Goal: Transaction & Acquisition: Download file/media

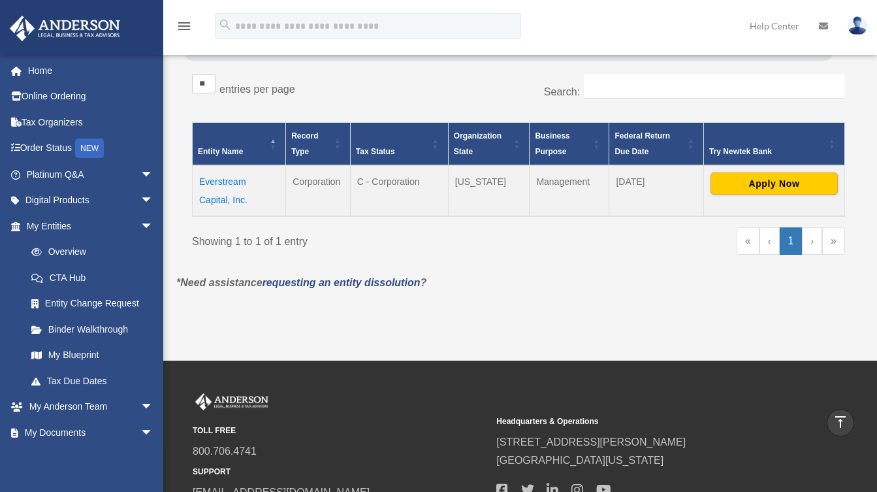
scroll to position [209, 0]
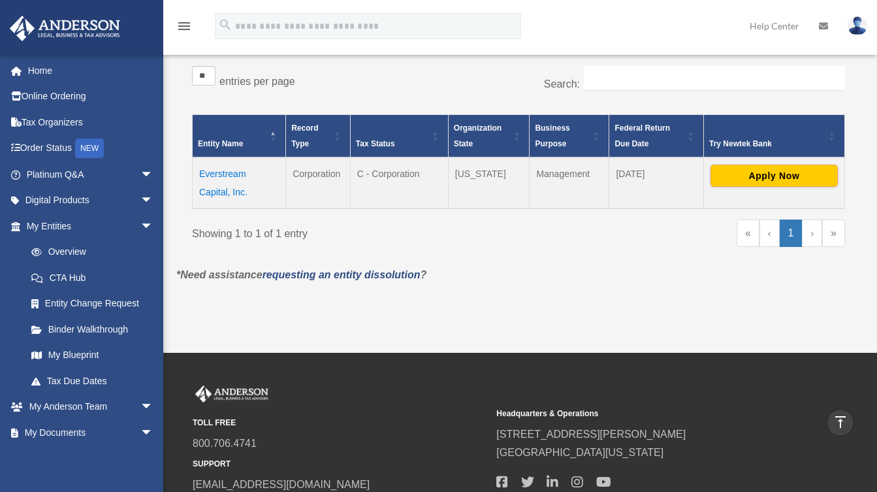
click at [218, 172] on td "Everstream Capital, Inc." at bounding box center [239, 182] width 93 height 51
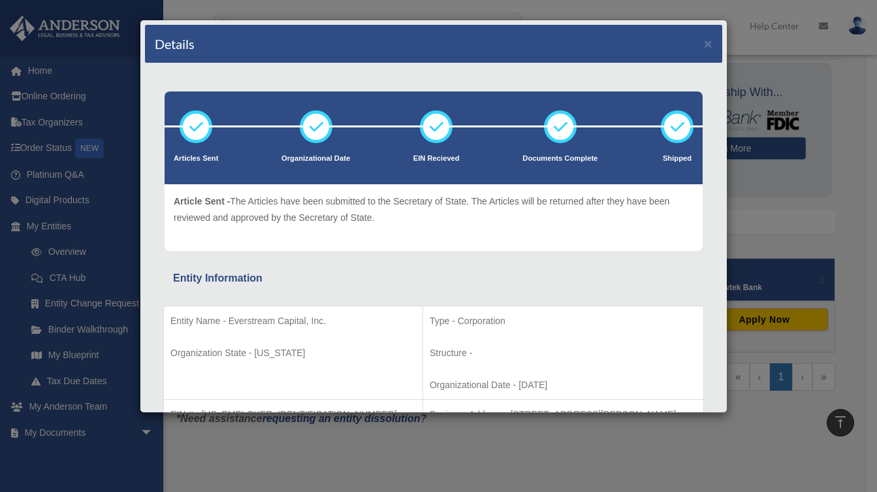
scroll to position [0, 0]
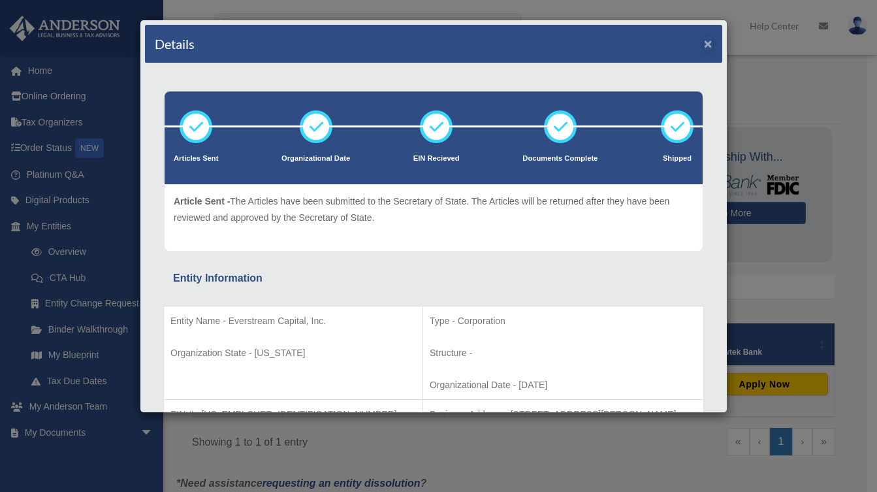
click at [704, 44] on button "×" at bounding box center [708, 44] width 8 height 14
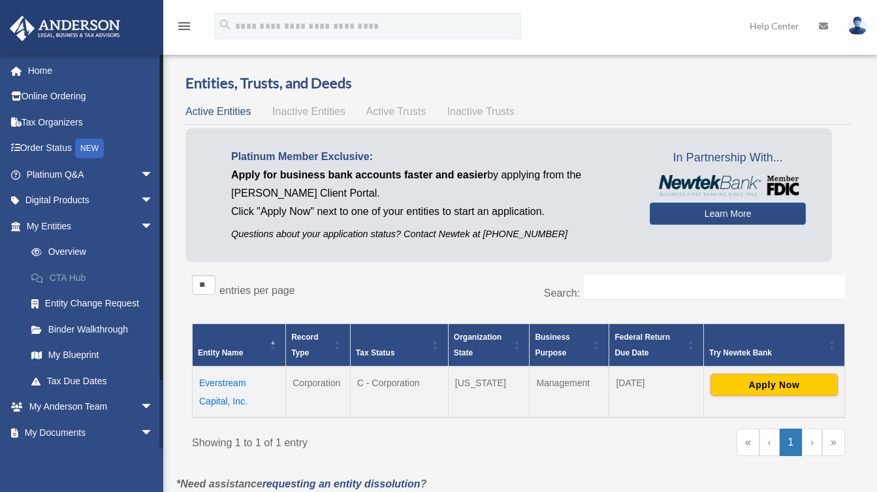
click at [68, 274] on link "CTA Hub" at bounding box center [95, 278] width 155 height 26
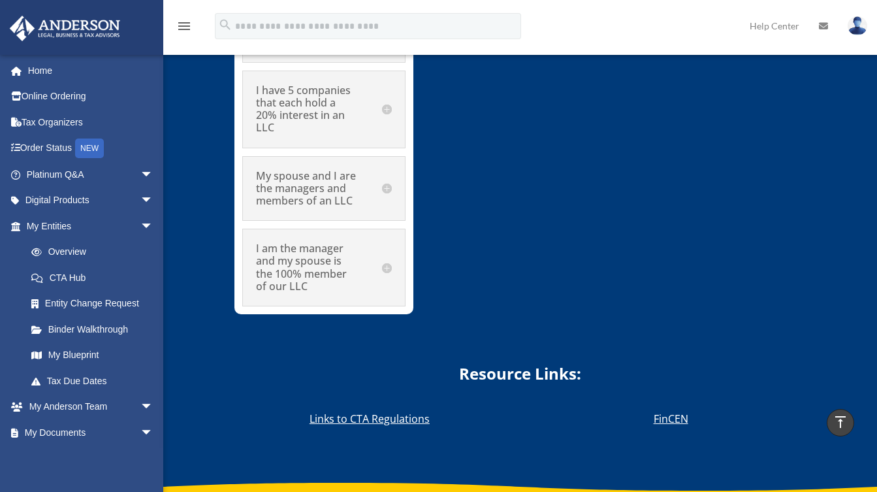
scroll to position [7732, 0]
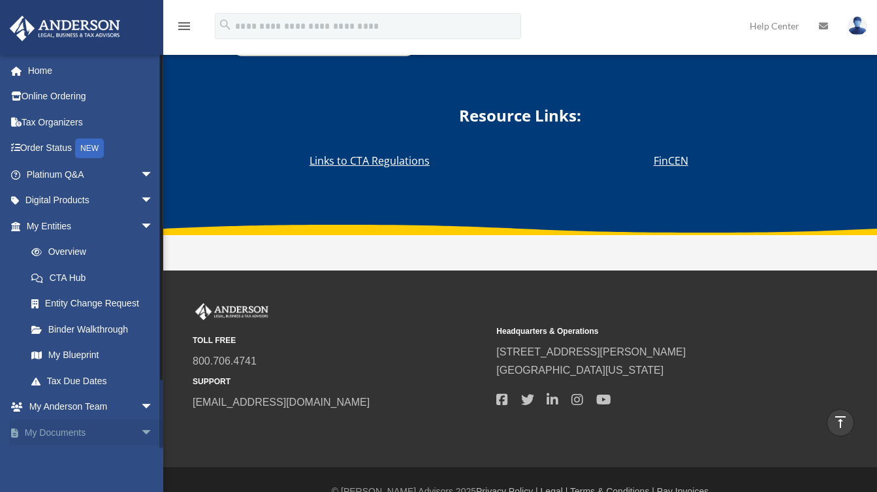
click at [140, 427] on span "arrow_drop_down" at bounding box center [153, 432] width 26 height 27
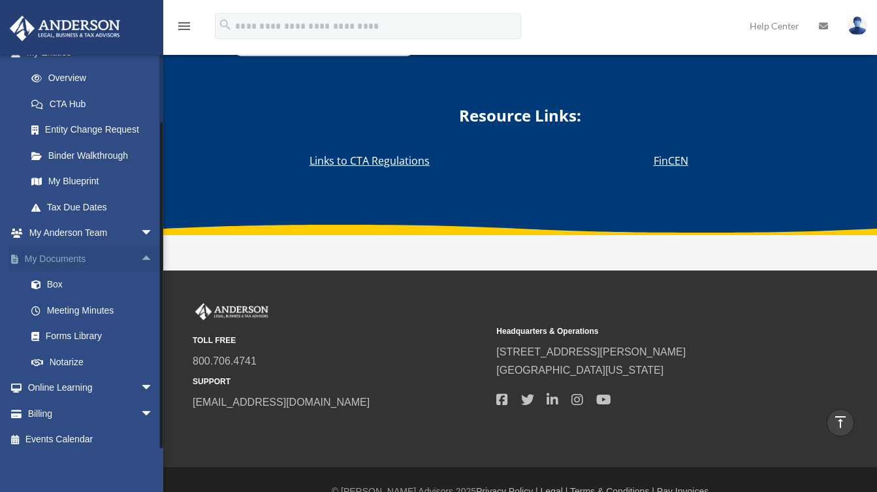
click at [86, 253] on link "My Documents arrow_drop_up" at bounding box center [91, 259] width 164 height 26
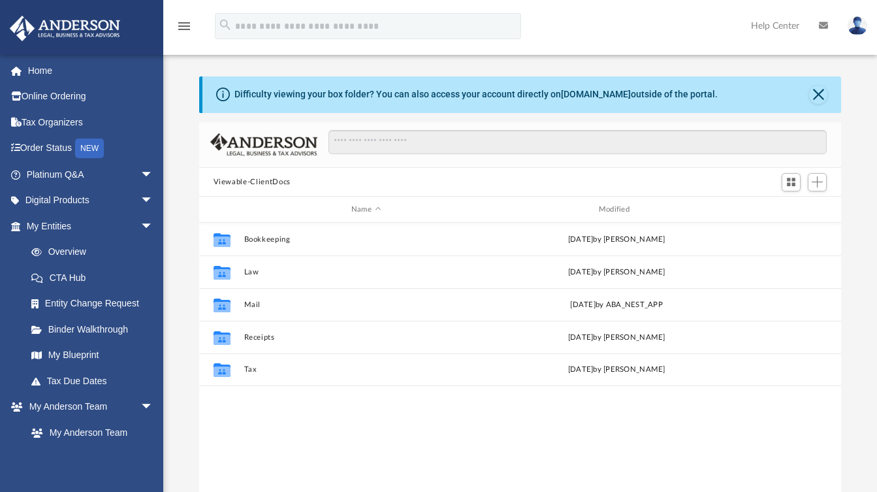
scroll to position [287, 632]
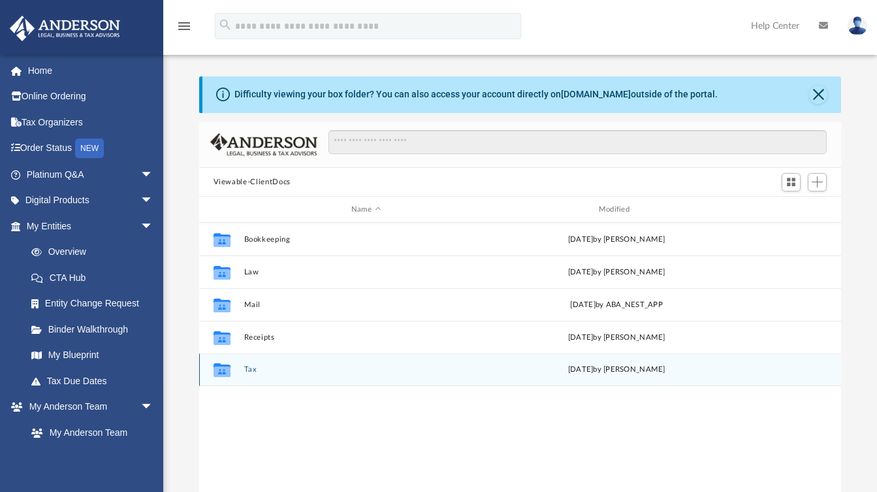
click at [221, 370] on icon "grid" at bounding box center [221, 372] width 17 height 10
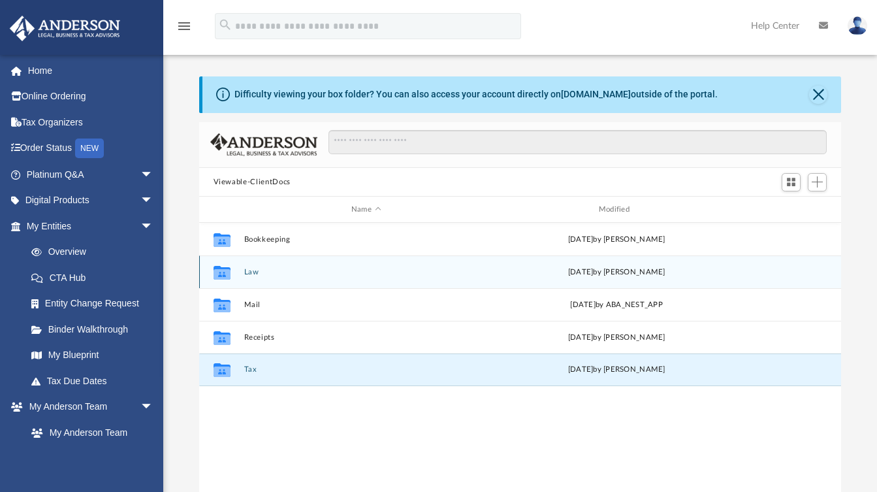
click at [219, 274] on icon "grid" at bounding box center [221, 273] width 17 height 14
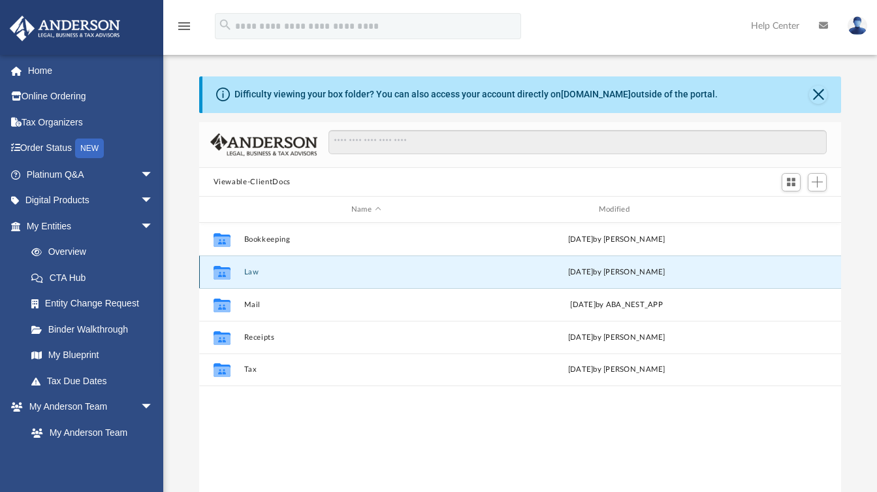
click at [219, 274] on icon "grid" at bounding box center [221, 273] width 17 height 14
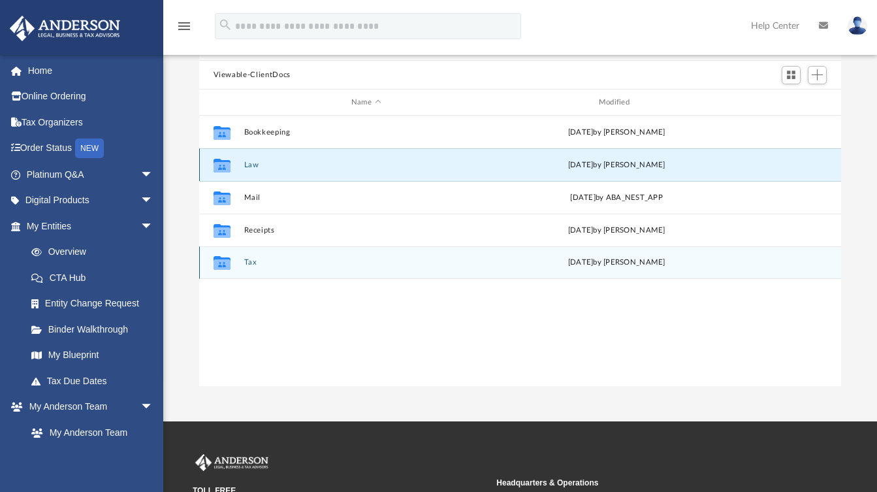
scroll to position [0, 0]
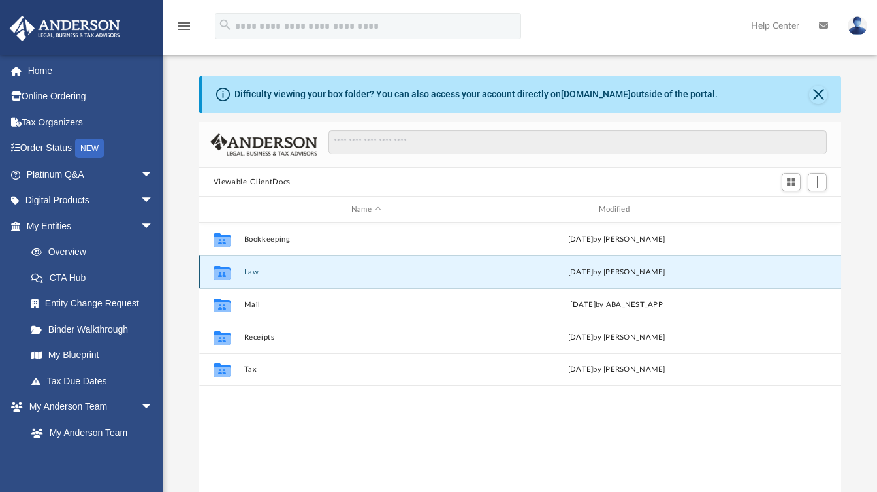
click at [286, 274] on button "Law" at bounding box center [366, 272] width 245 height 8
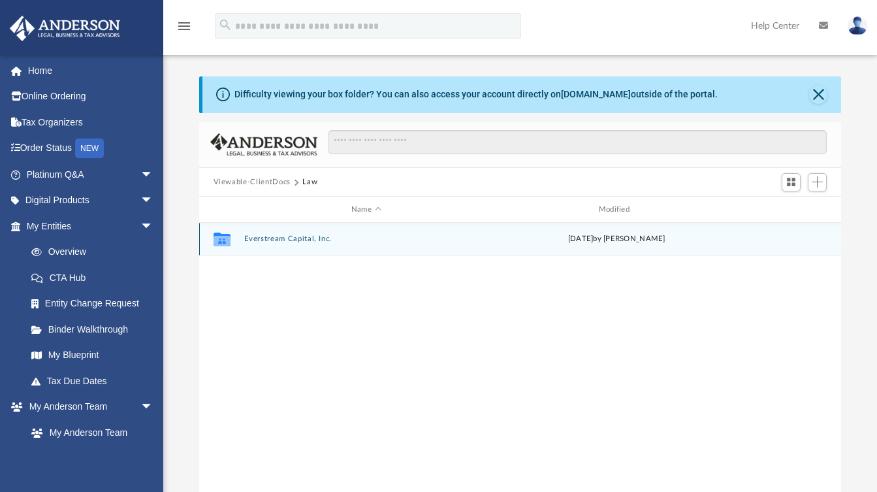
click at [289, 237] on button "Everstream Capital, Inc." at bounding box center [366, 239] width 245 height 8
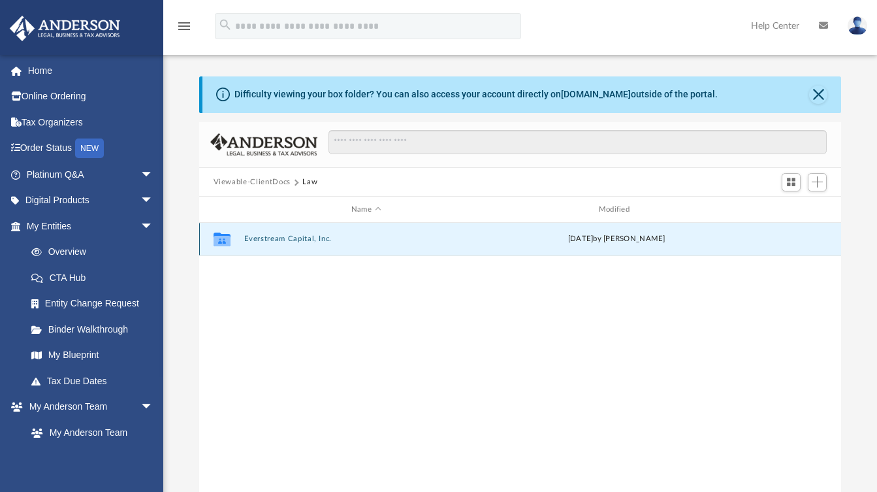
click at [289, 237] on button "Everstream Capital, Inc." at bounding box center [366, 239] width 245 height 8
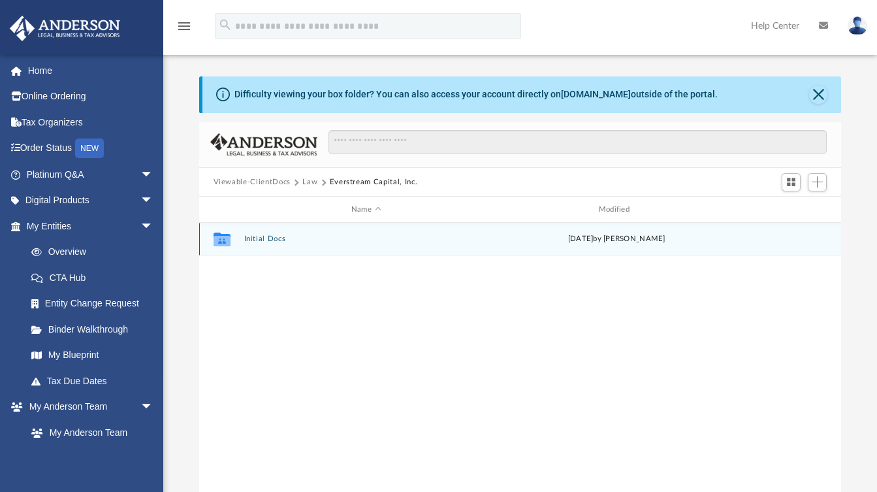
click at [263, 237] on button "Initial Docs" at bounding box center [366, 239] width 245 height 8
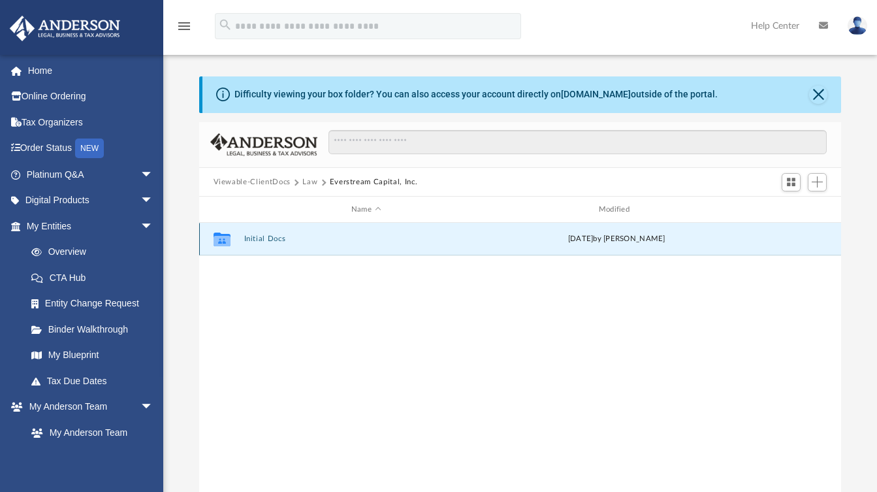
click at [263, 237] on button "Initial Docs" at bounding box center [366, 239] width 245 height 8
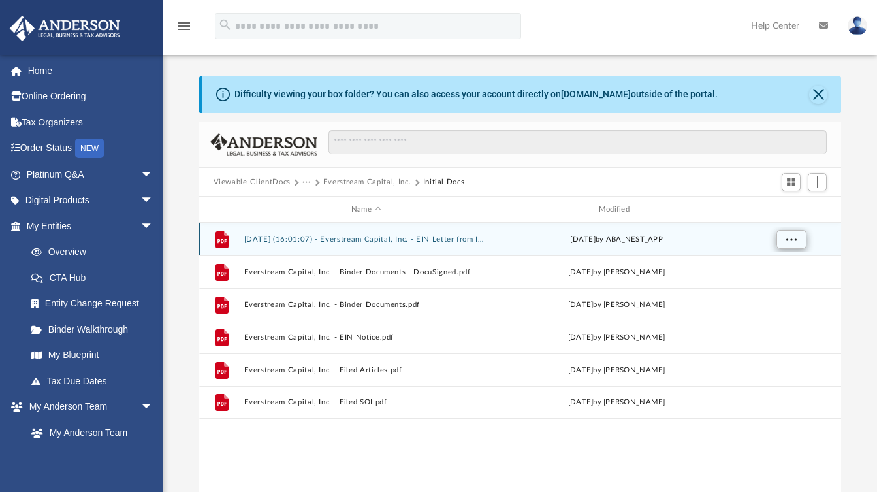
click at [793, 240] on span "More options" at bounding box center [791, 239] width 10 height 7
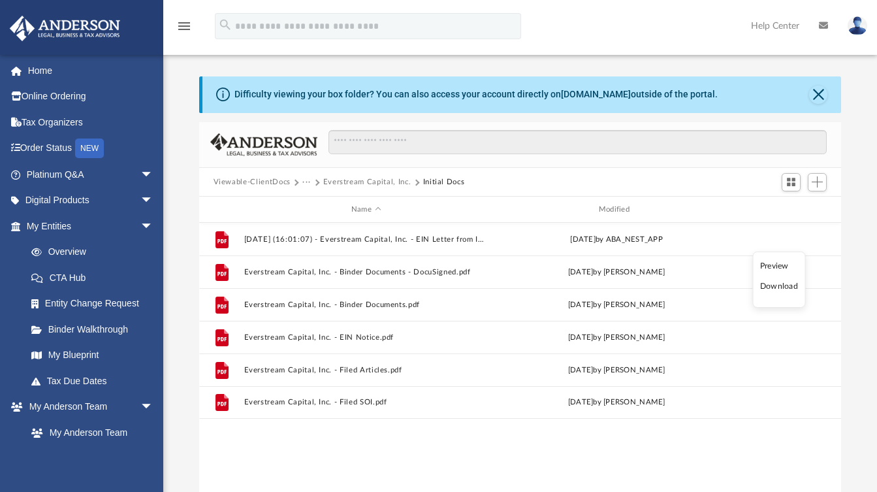
click at [779, 290] on li "Download" at bounding box center [779, 287] width 38 height 14
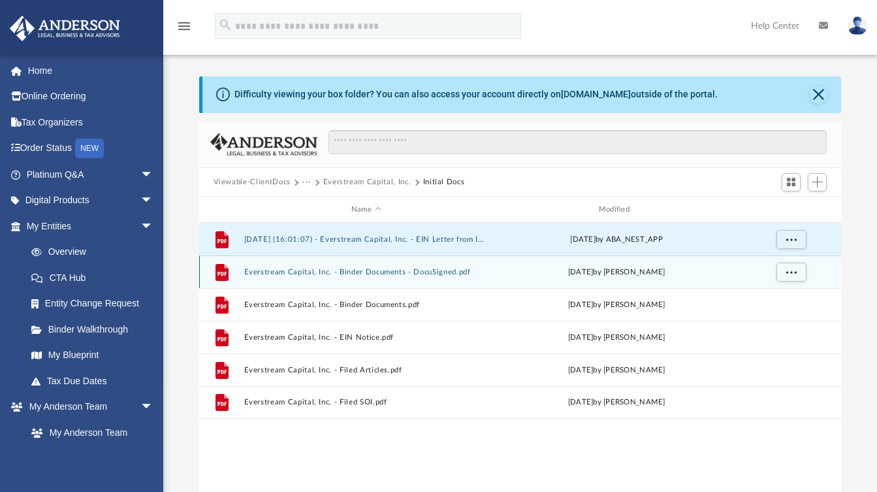
click at [380, 272] on button "Everstream Capital, Inc. - Binder Documents - DocuSigned.pdf" at bounding box center [366, 272] width 245 height 8
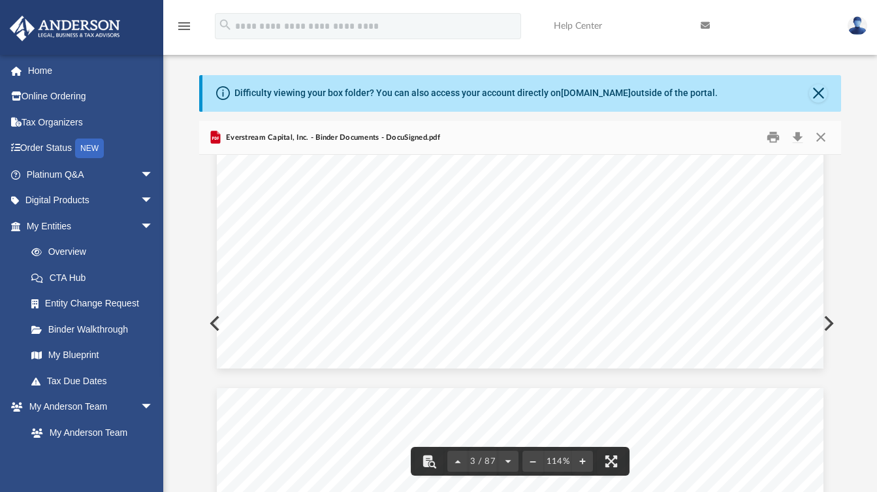
scroll to position [2259, 0]
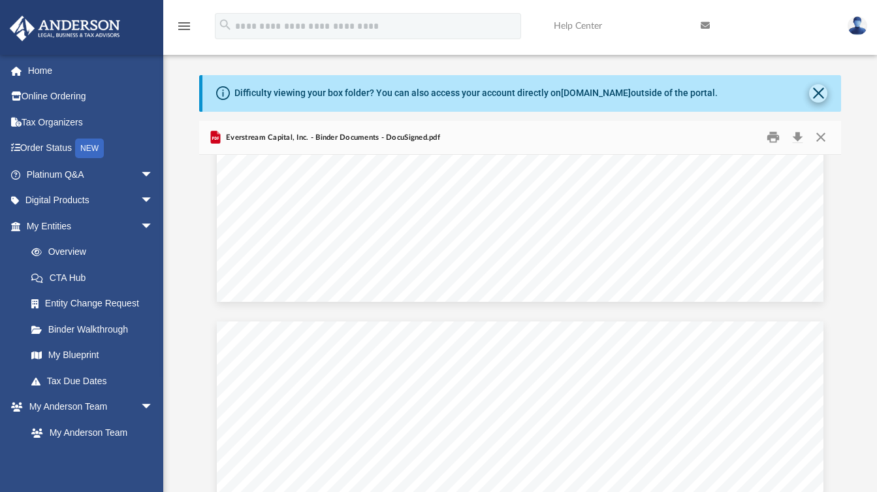
click at [818, 94] on button "Close" at bounding box center [818, 93] width 18 height 18
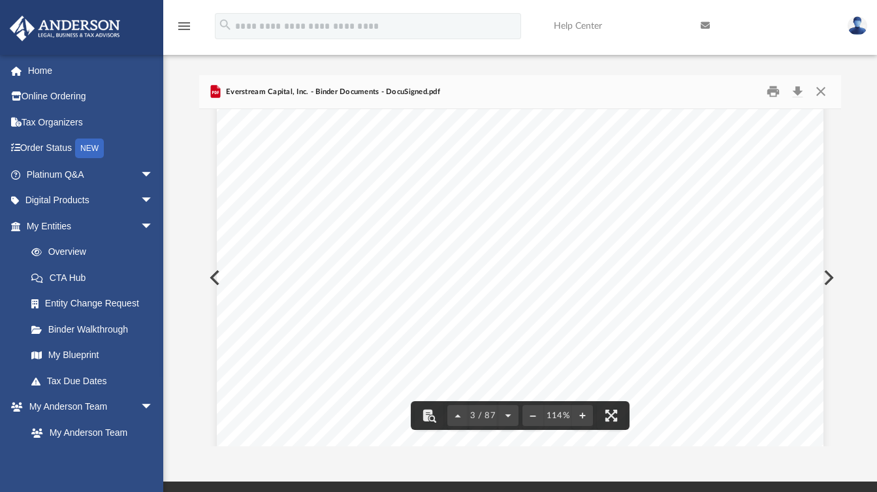
scroll to position [0, 0]
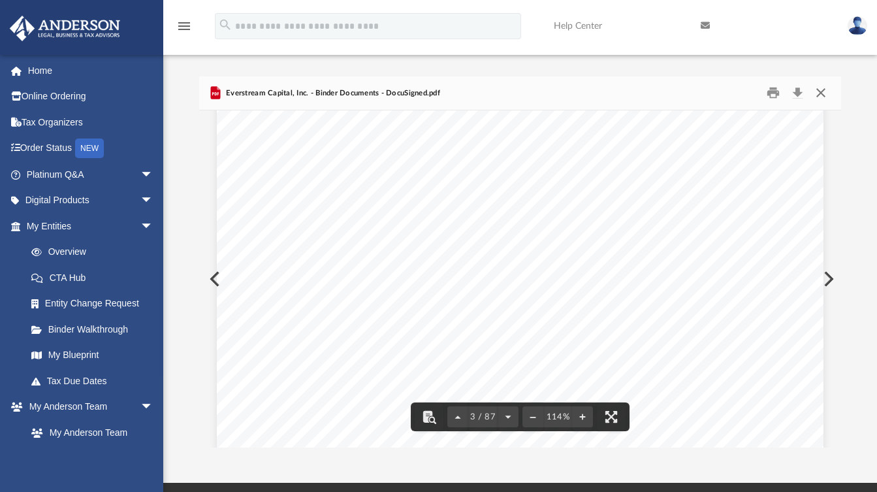
click at [819, 94] on button "Close" at bounding box center [821, 93] width 24 height 20
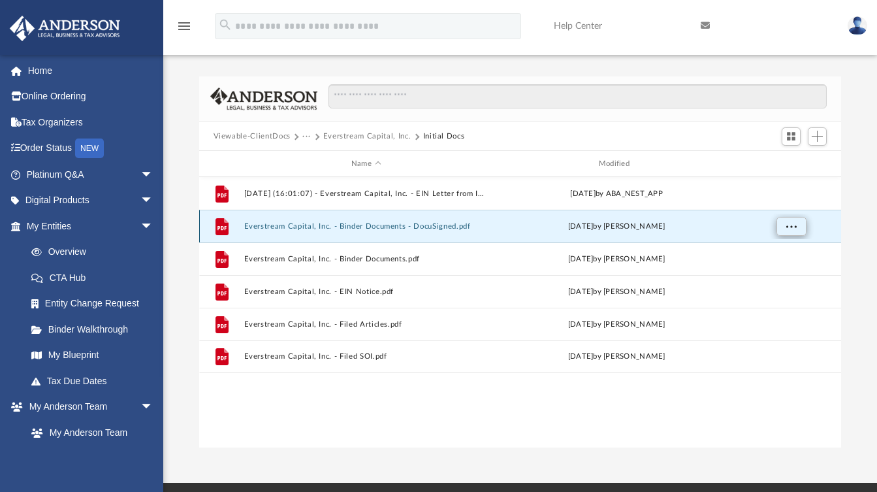
click at [791, 226] on span "More options" at bounding box center [791, 226] width 10 height 7
click at [777, 274] on li "Download" at bounding box center [779, 274] width 38 height 14
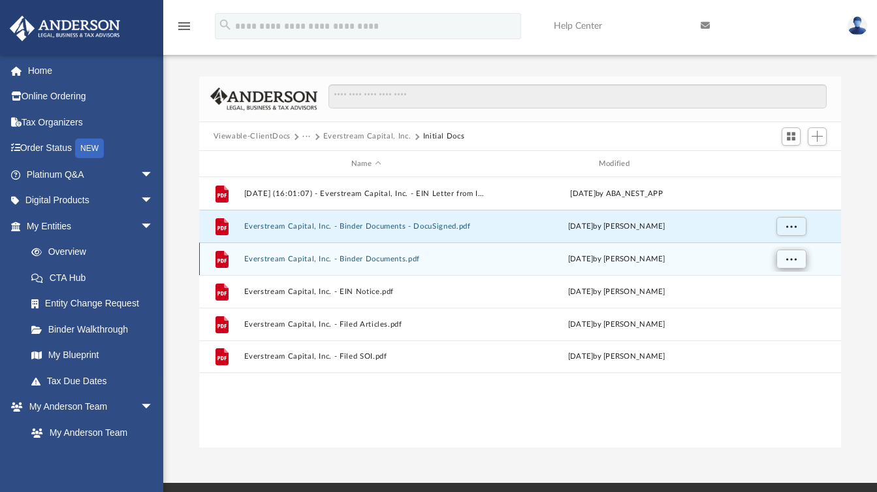
click at [789, 259] on span "More options" at bounding box center [791, 258] width 10 height 7
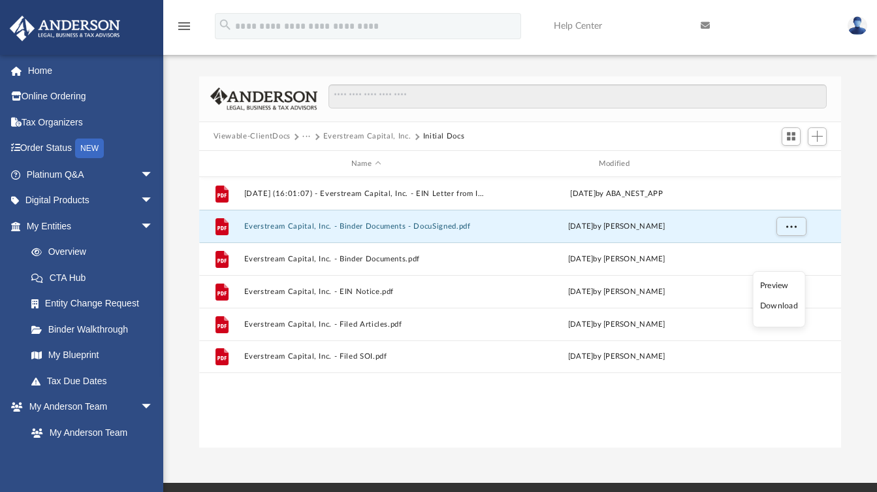
click at [785, 303] on li "Download" at bounding box center [779, 306] width 38 height 14
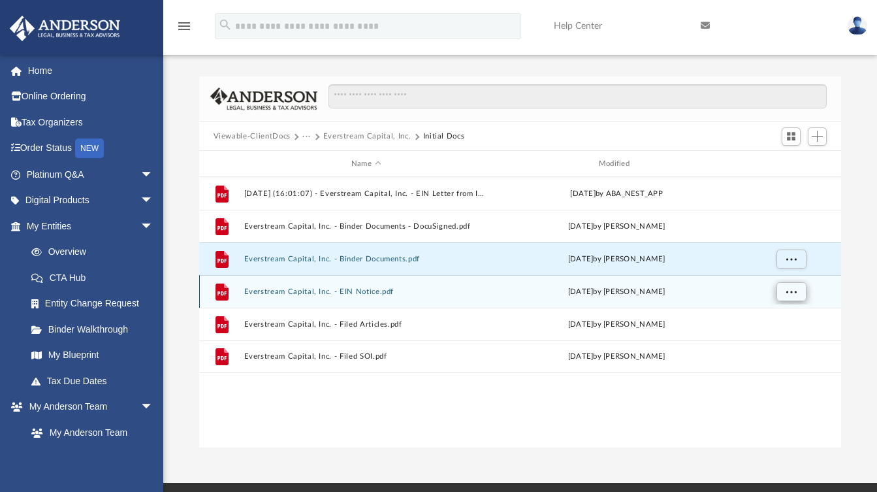
click at [791, 292] on span "More options" at bounding box center [791, 291] width 10 height 7
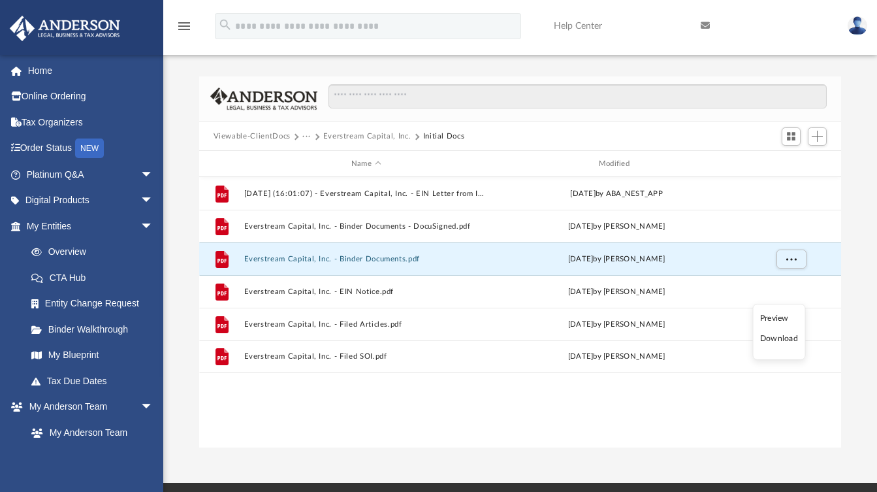
click at [784, 339] on li "Download" at bounding box center [779, 339] width 38 height 14
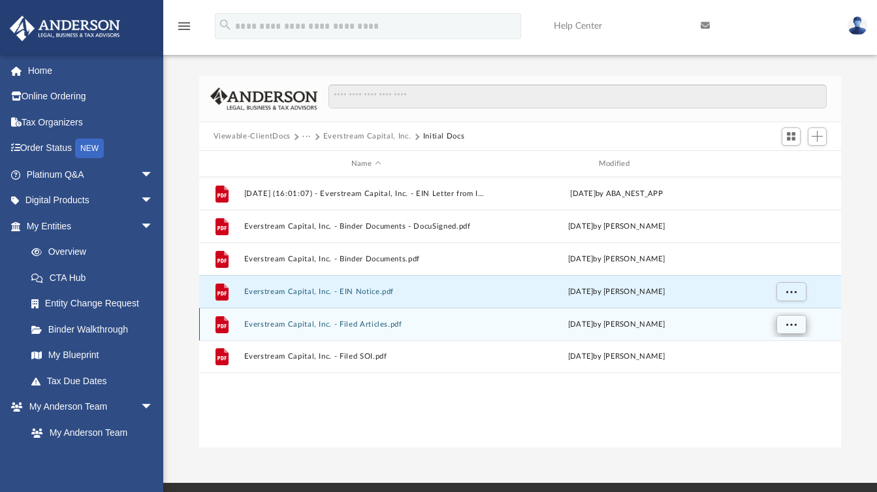
click at [796, 324] on span "More options" at bounding box center [791, 324] width 10 height 7
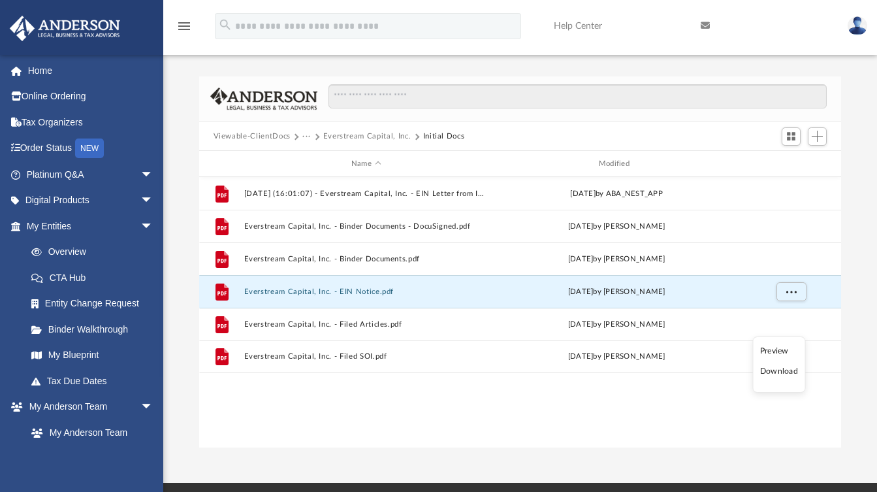
click at [776, 374] on li "Download" at bounding box center [779, 372] width 38 height 14
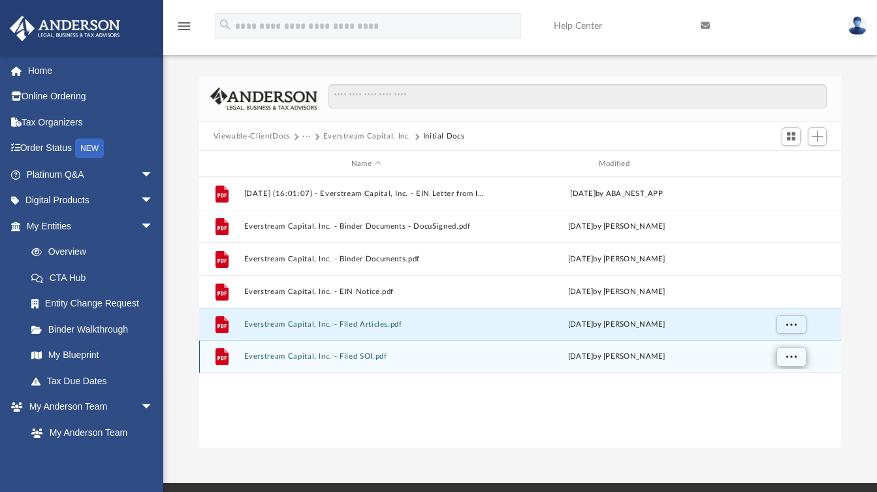
click at [796, 354] on span "More options" at bounding box center [791, 356] width 10 height 7
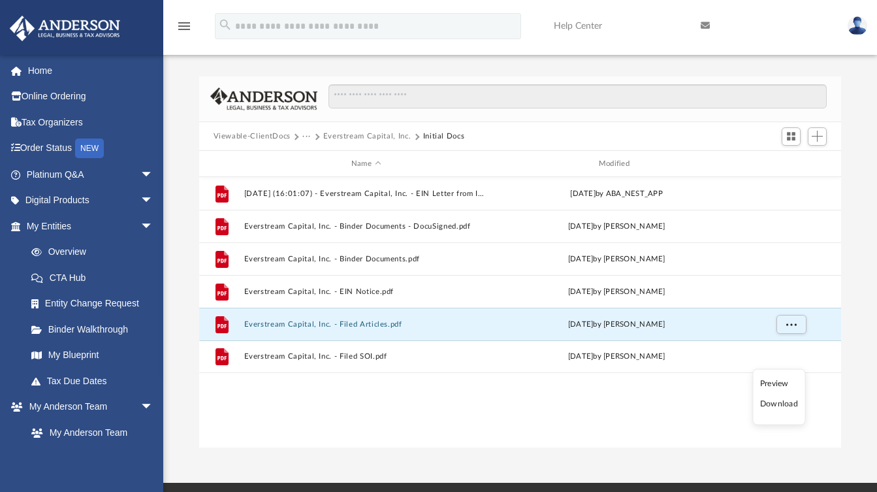
click at [781, 403] on li "Download" at bounding box center [779, 404] width 38 height 14
